Goal: Information Seeking & Learning: Check status

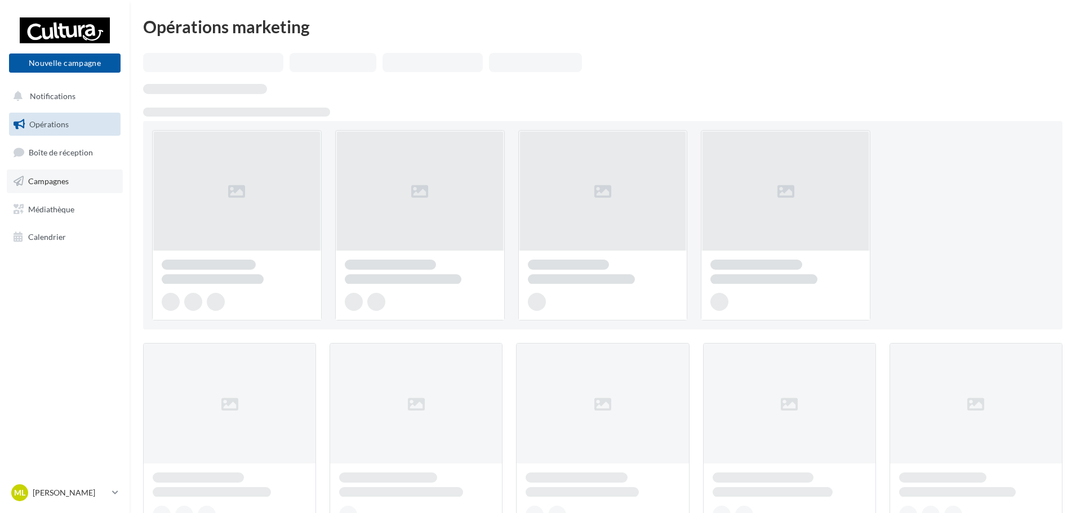
click at [54, 187] on link "Campagnes" at bounding box center [65, 181] width 116 height 24
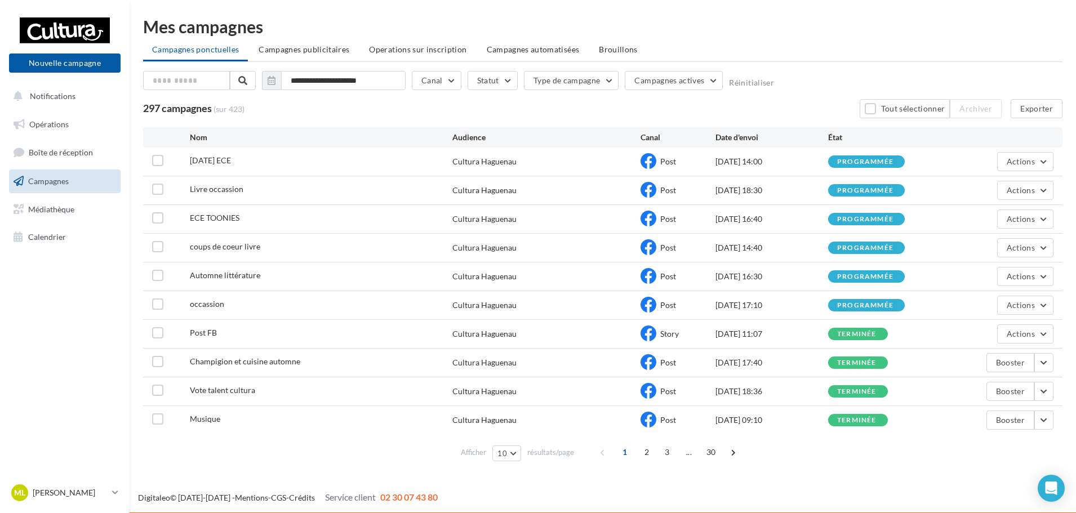
scroll to position [1, 0]
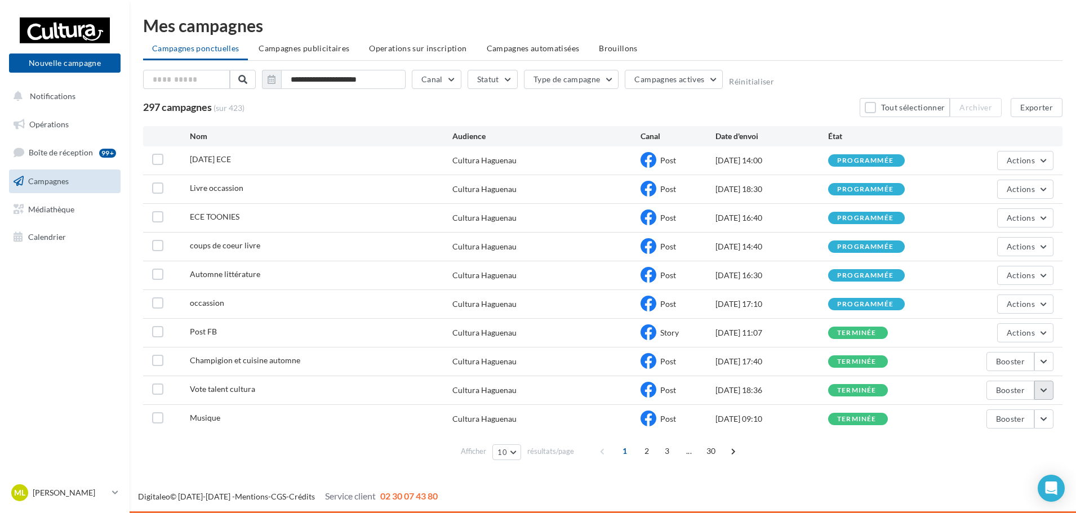
click at [1045, 388] on button "button" at bounding box center [1043, 390] width 19 height 19
click at [1013, 253] on button "Voir les résultats" at bounding box center [996, 246] width 113 height 29
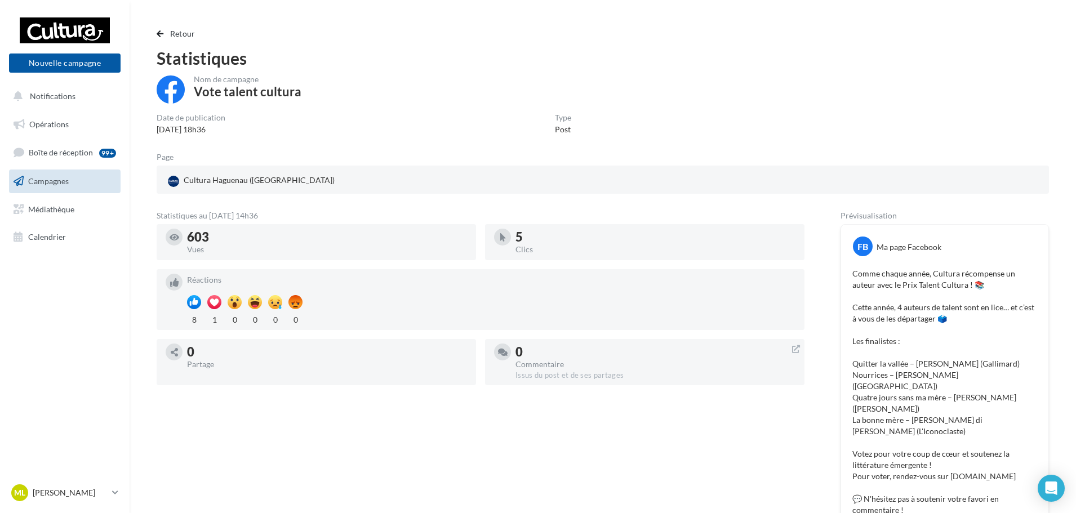
drag, startPoint x: 854, startPoint y: 271, endPoint x: 1008, endPoint y: 449, distance: 235.5
click at [1008, 449] on p "Comme chaque année, Cultura récompense un auteur avec le Prix Talent Cultura ! …" at bounding box center [944, 392] width 185 height 248
copy p "Comme chaque année, Cultura récompense un auteur avec le Prix Talent Cultura ! …"
click at [67, 182] on span "Campagnes" at bounding box center [48, 181] width 41 height 10
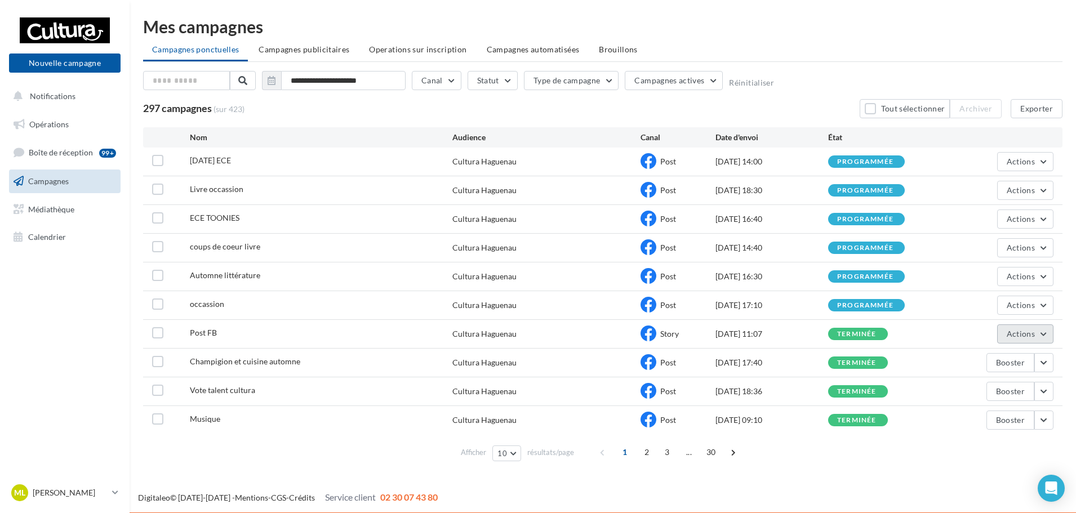
scroll to position [1, 0]
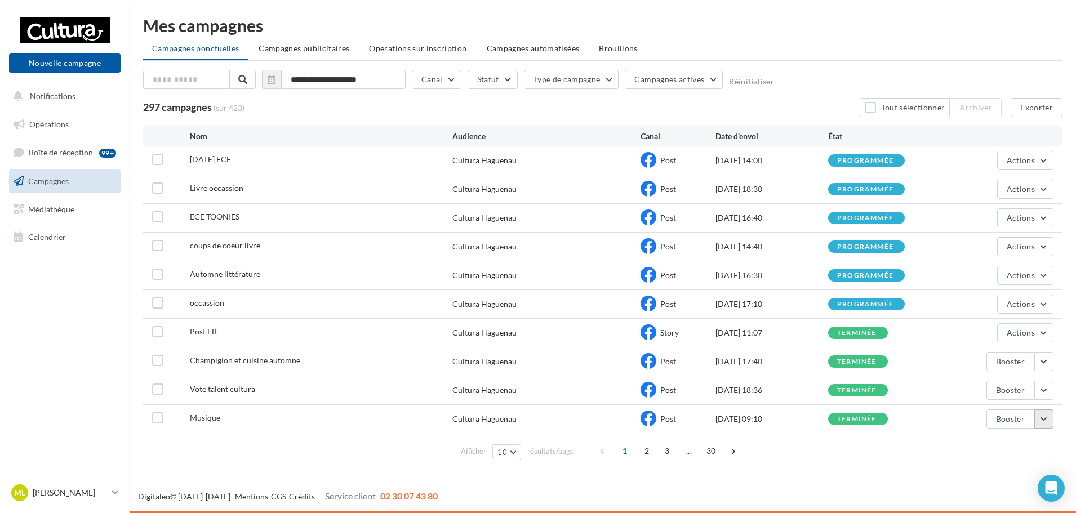
click at [1041, 416] on button "button" at bounding box center [1043, 418] width 19 height 19
click at [1003, 279] on button "Voir les résultats" at bounding box center [996, 275] width 113 height 29
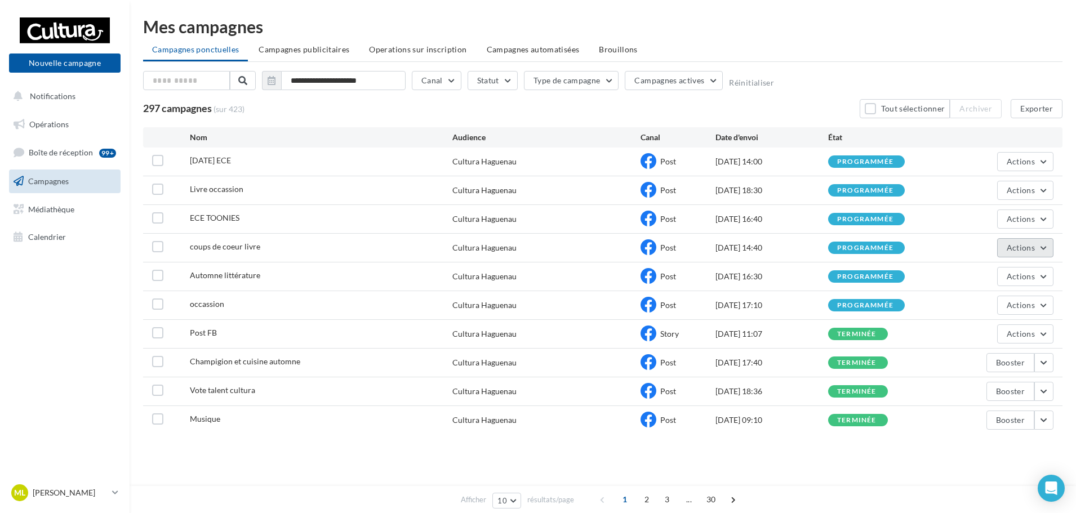
click at [1049, 245] on button "Actions" at bounding box center [1025, 247] width 56 height 19
click at [760, 462] on div "Afficher 10 10 25 50 100 résultats/page 1 2 3 ... 30" at bounding box center [602, 452] width 919 height 27
click at [1045, 366] on button "button" at bounding box center [1043, 362] width 19 height 19
click at [1006, 227] on button "Voir les résultats" at bounding box center [996, 218] width 113 height 29
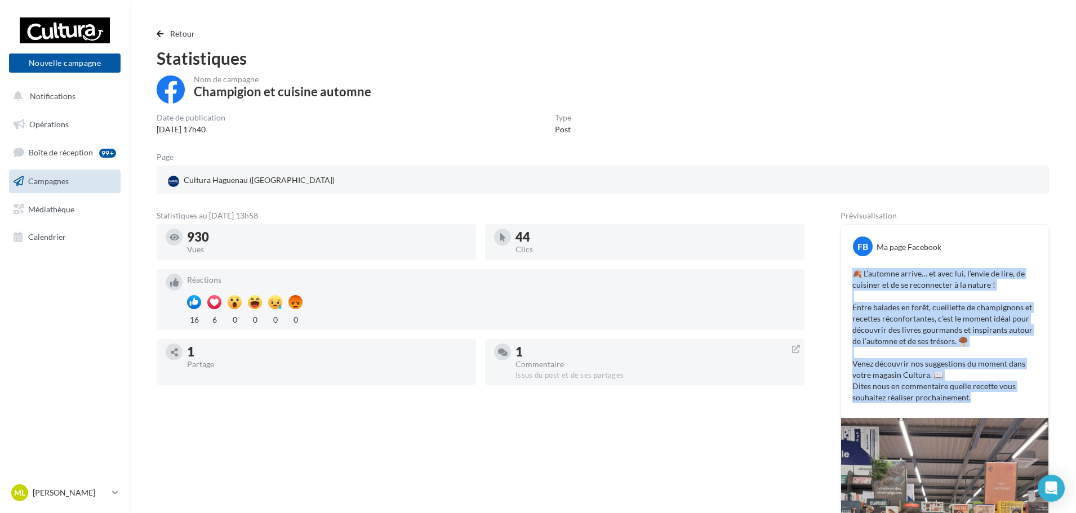
drag, startPoint x: 989, startPoint y: 403, endPoint x: 846, endPoint y: 272, distance: 193.7
click at [846, 272] on div "🍂 L’automne arrive… et avec lui, l’envie de lire, de cuisiner et de se reconnec…" at bounding box center [945, 335] width 202 height 141
copy p "🍂 L’automne arrive… et avec lui, l’envie de lire, de cuisiner et de se reconnec…"
click at [49, 179] on span "Campagnes" at bounding box center [48, 181] width 41 height 10
